Goal: Information Seeking & Learning: Learn about a topic

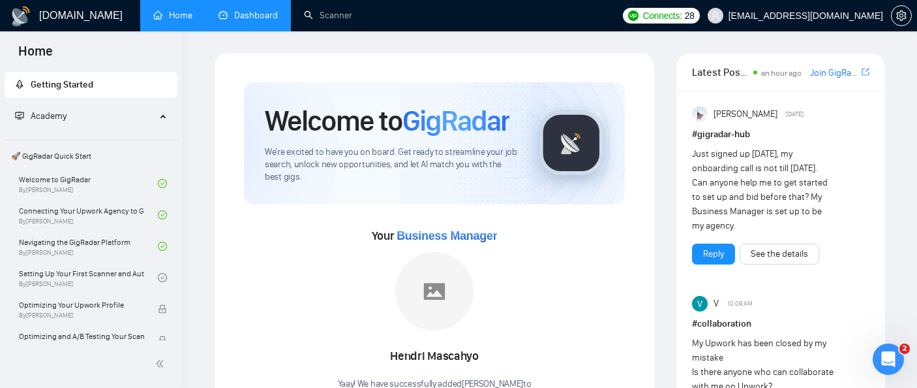
click at [247, 18] on link "Dashboard" at bounding box center [248, 15] width 59 height 11
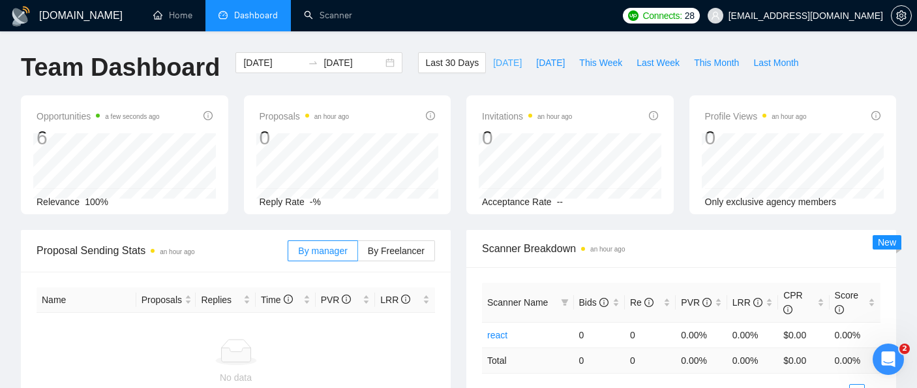
click at [495, 69] on span "[DATE]" at bounding box center [507, 62] width 29 height 14
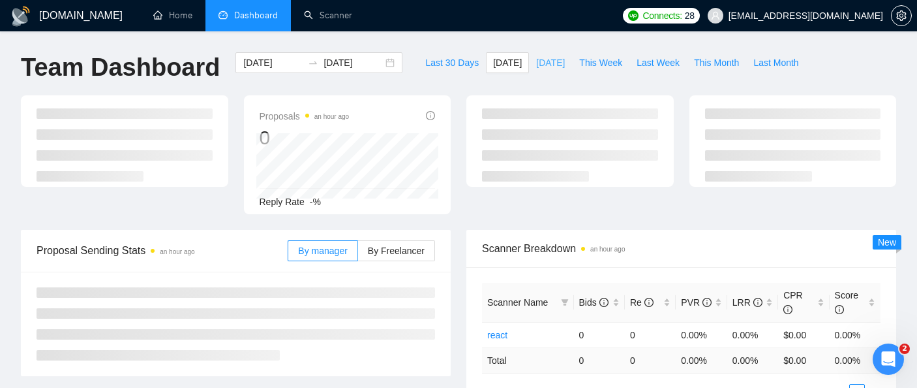
click at [539, 67] on span "[DATE]" at bounding box center [550, 62] width 29 height 14
type input "[DATE]"
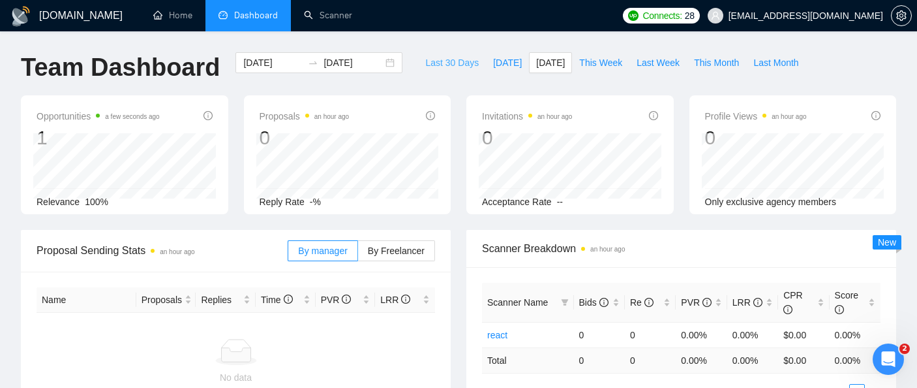
click at [428, 67] on span "Last 30 Days" at bounding box center [452, 62] width 54 height 14
type input "[DATE]"
click at [495, 63] on span "[DATE]" at bounding box center [507, 62] width 29 height 14
click at [442, 65] on span "Last 30 Days" at bounding box center [452, 62] width 54 height 14
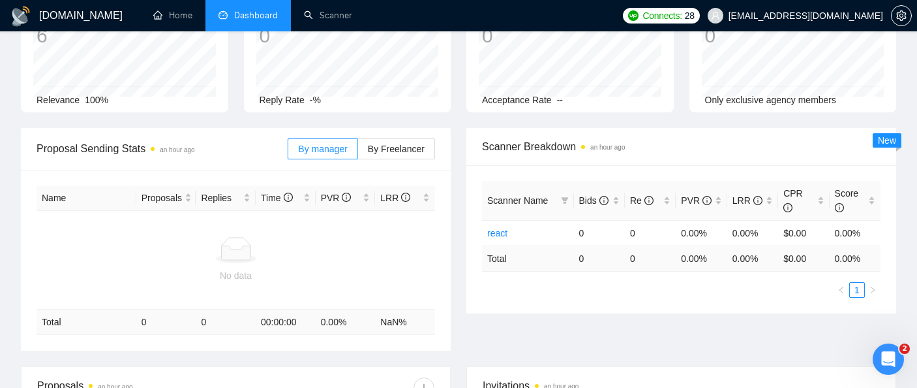
scroll to position [114, 0]
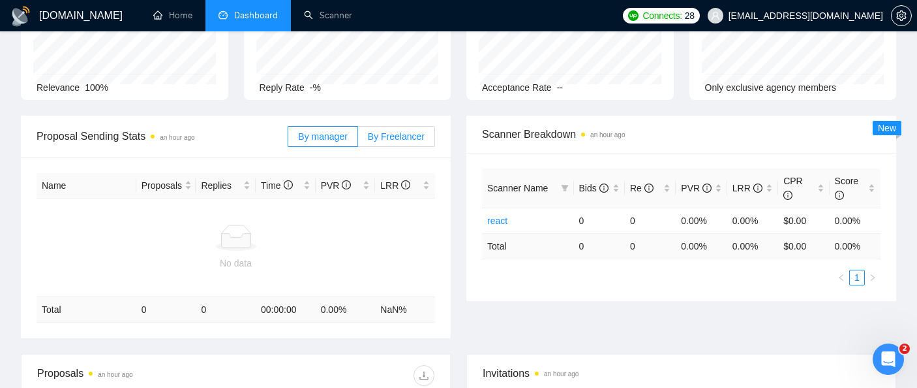
click at [391, 140] on span "By Freelancer" at bounding box center [396, 136] width 57 height 10
click at [358, 140] on input "By Freelancer" at bounding box center [358, 140] width 0 height 0
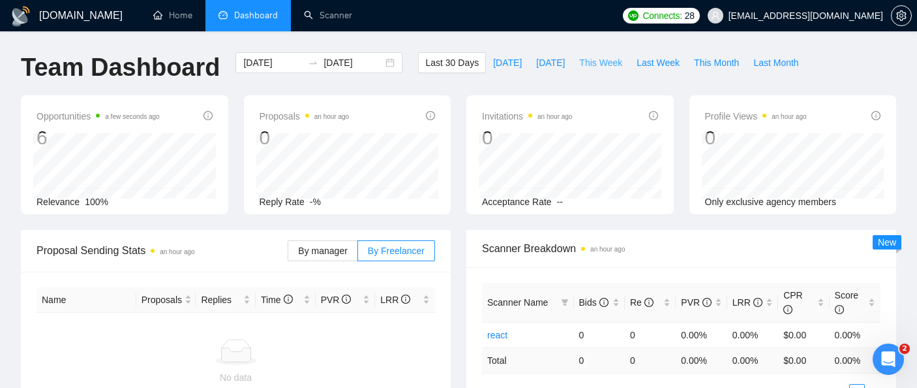
click at [585, 59] on span "This Week" at bounding box center [600, 62] width 43 height 14
type input "[DATE]"
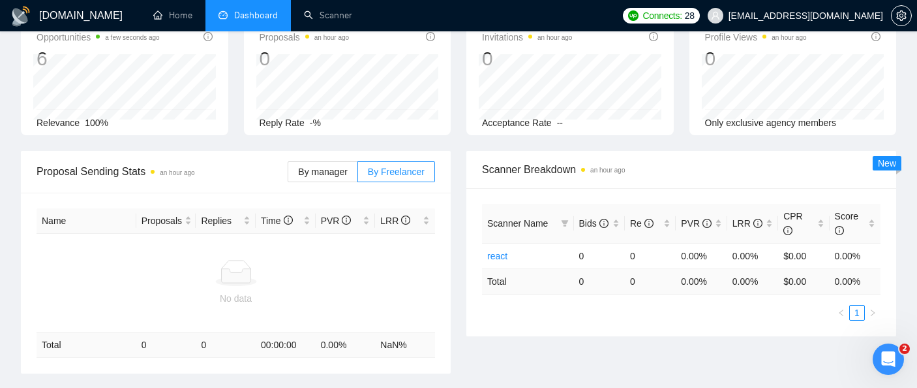
scroll to position [155, 0]
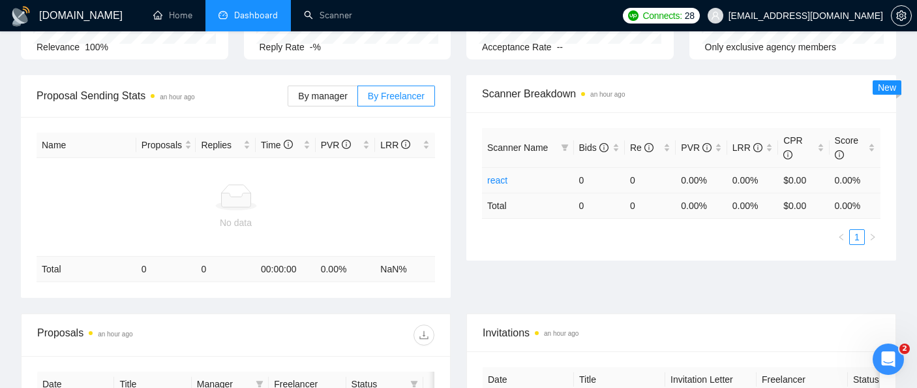
click at [500, 182] on link "react" at bounding box center [497, 180] width 20 height 10
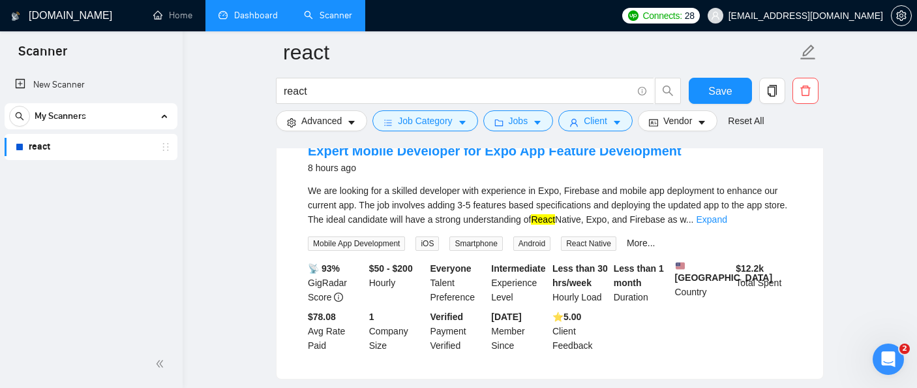
scroll to position [716, 0]
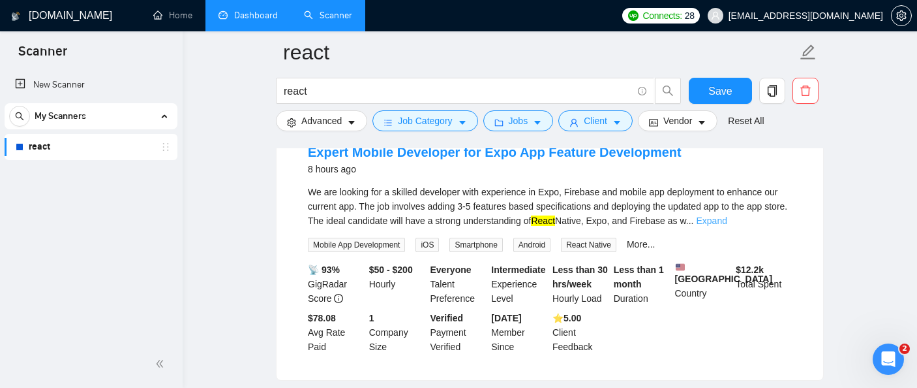
click at [727, 226] on link "Expand" at bounding box center [711, 220] width 31 height 10
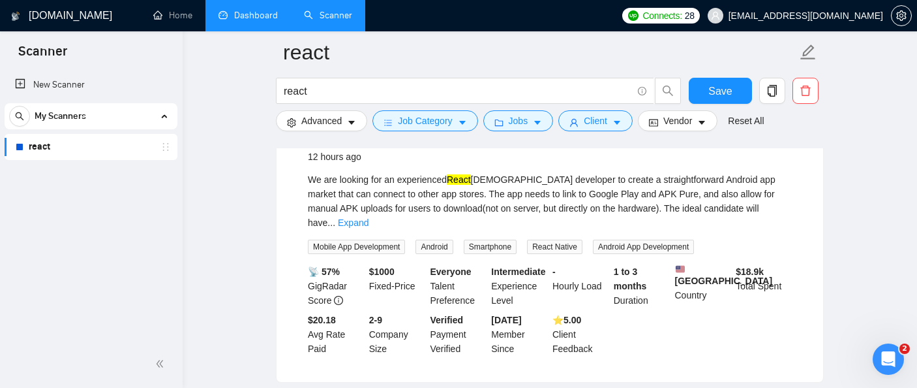
scroll to position [1107, 0]
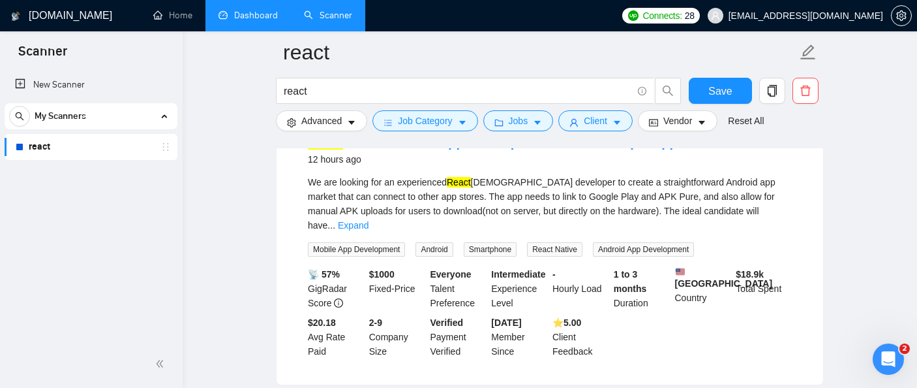
click at [459, 187] on mark "React" at bounding box center [459, 182] width 24 height 10
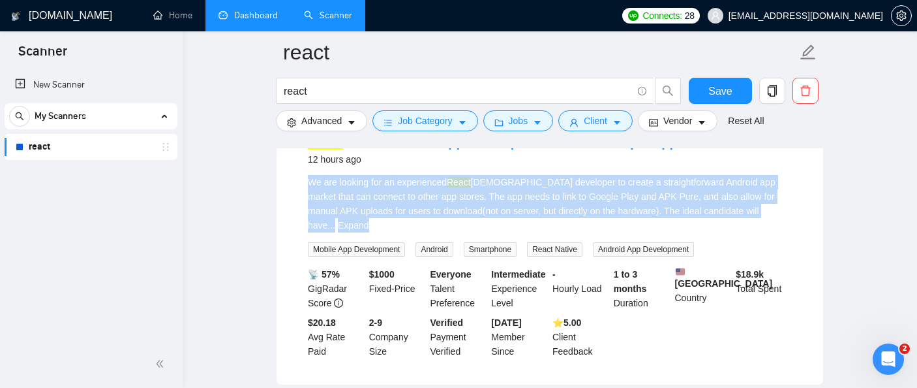
click at [459, 187] on mark "React" at bounding box center [459, 182] width 24 height 10
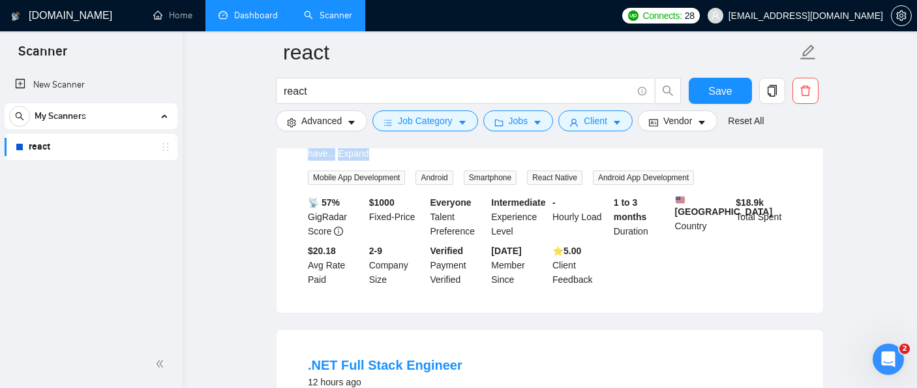
scroll to position [1186, 0]
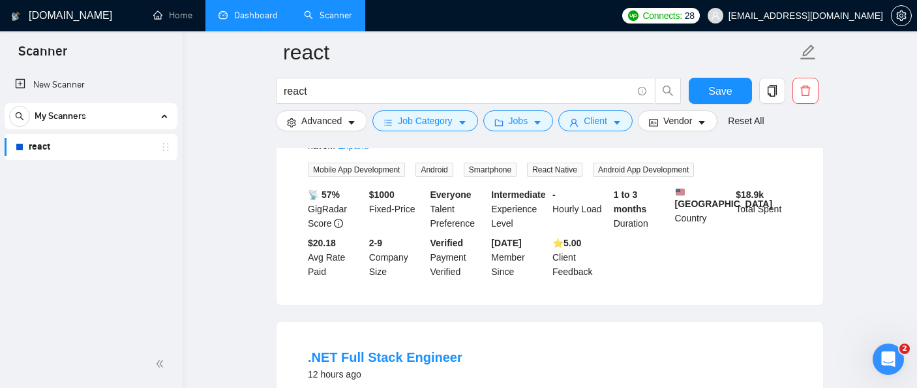
click at [392, 200] on b "$ 1000" at bounding box center [381, 194] width 25 height 10
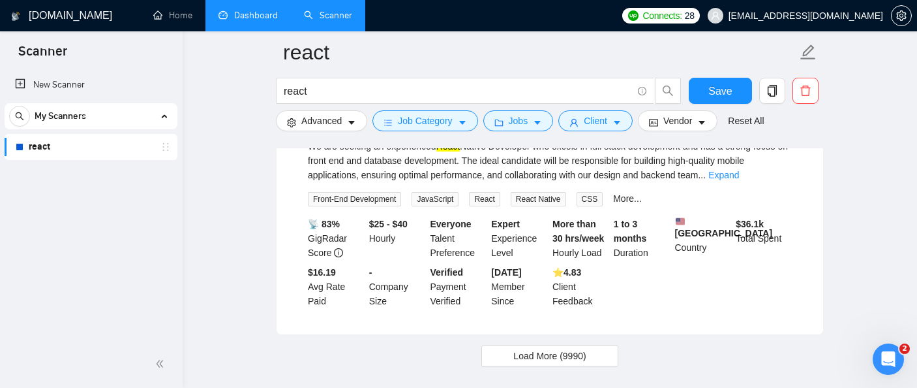
scroll to position [3012, 0]
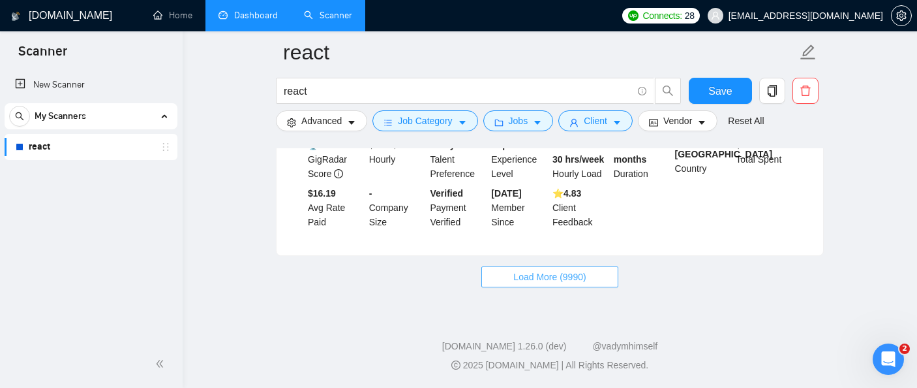
click at [523, 284] on span "Load More (9990)" at bounding box center [550, 277] width 72 height 14
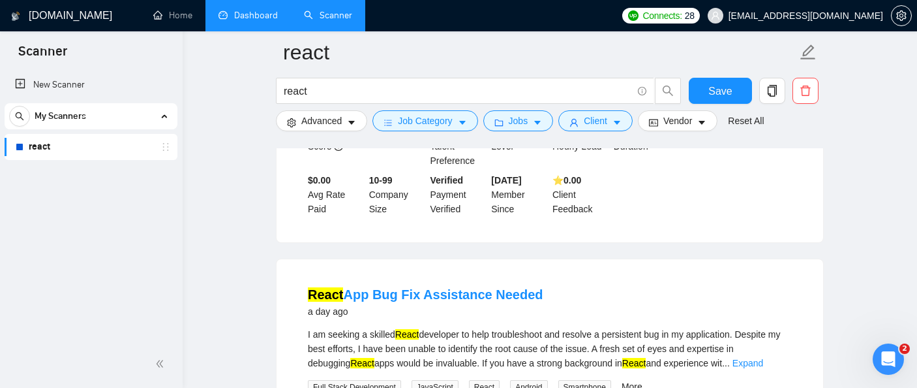
scroll to position [5517, 0]
